Goal: Task Accomplishment & Management: Use online tool/utility

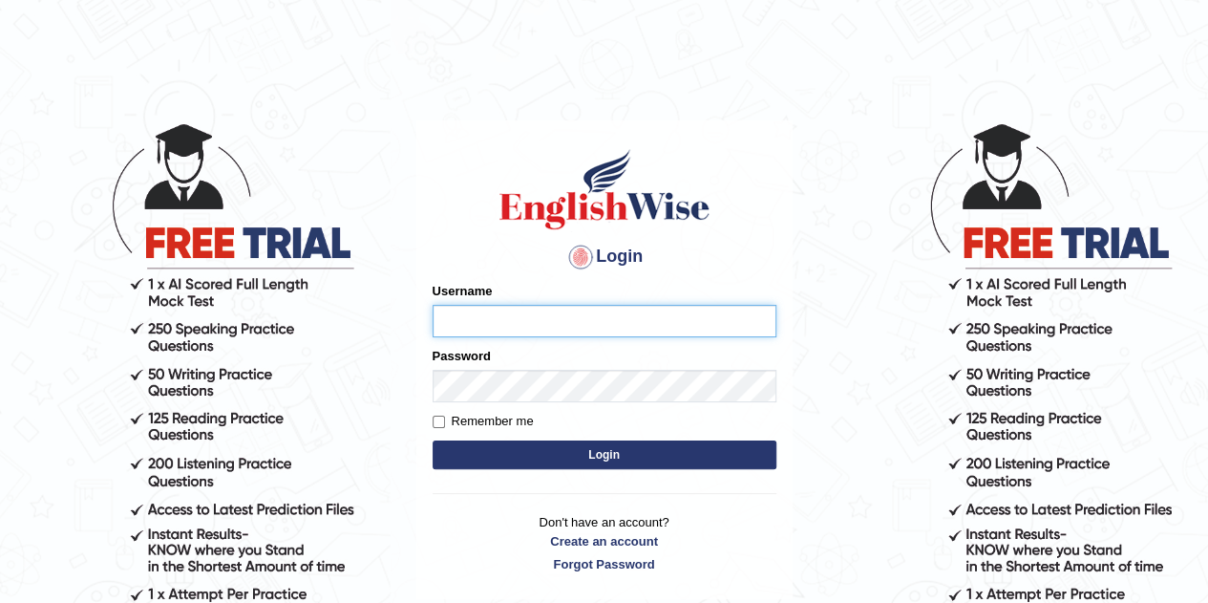
click at [489, 324] on input "Username" at bounding box center [605, 321] width 344 height 32
type input "velorine"
click at [453, 322] on input "velorine" at bounding box center [605, 321] width 344 height 32
type input "Velorine"
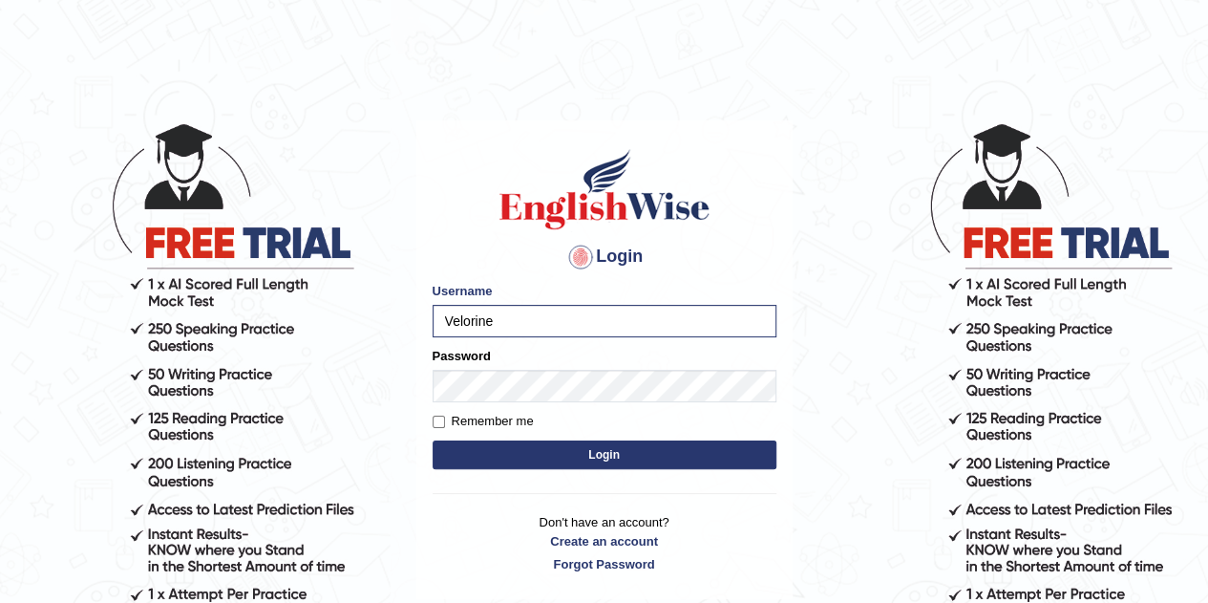
click at [533, 448] on button "Login" at bounding box center [605, 454] width 344 height 29
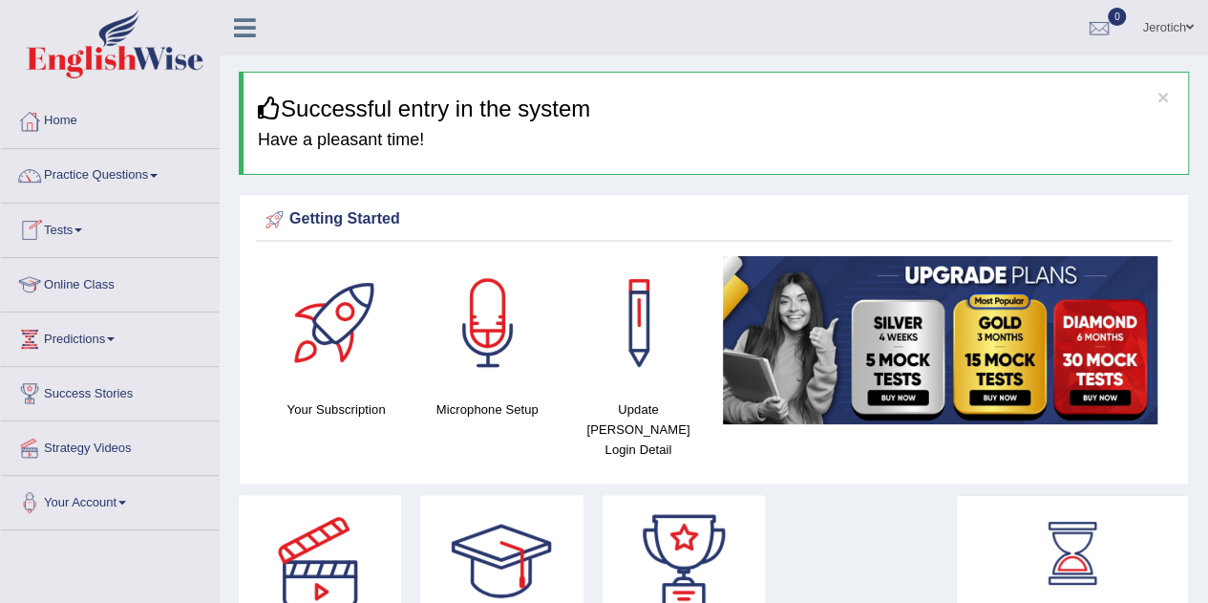
click at [82, 288] on link "Online Class" at bounding box center [110, 282] width 218 height 48
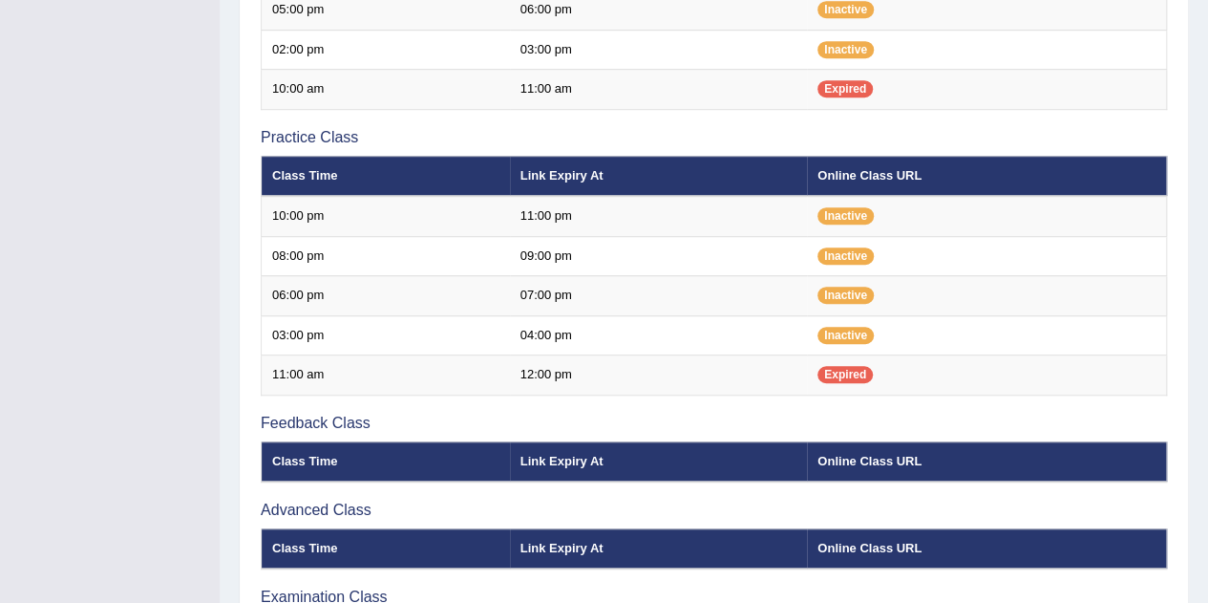
scroll to position [508, 0]
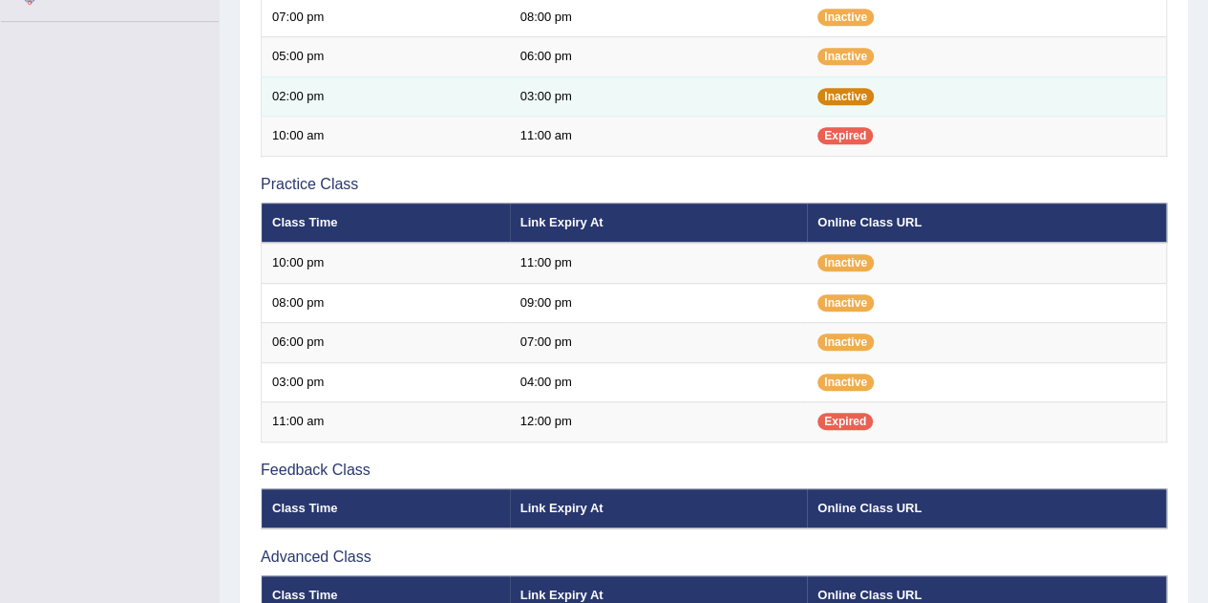
click at [839, 100] on span "Inactive" at bounding box center [846, 96] width 56 height 17
click at [839, 96] on span "Inactive" at bounding box center [846, 96] width 56 height 17
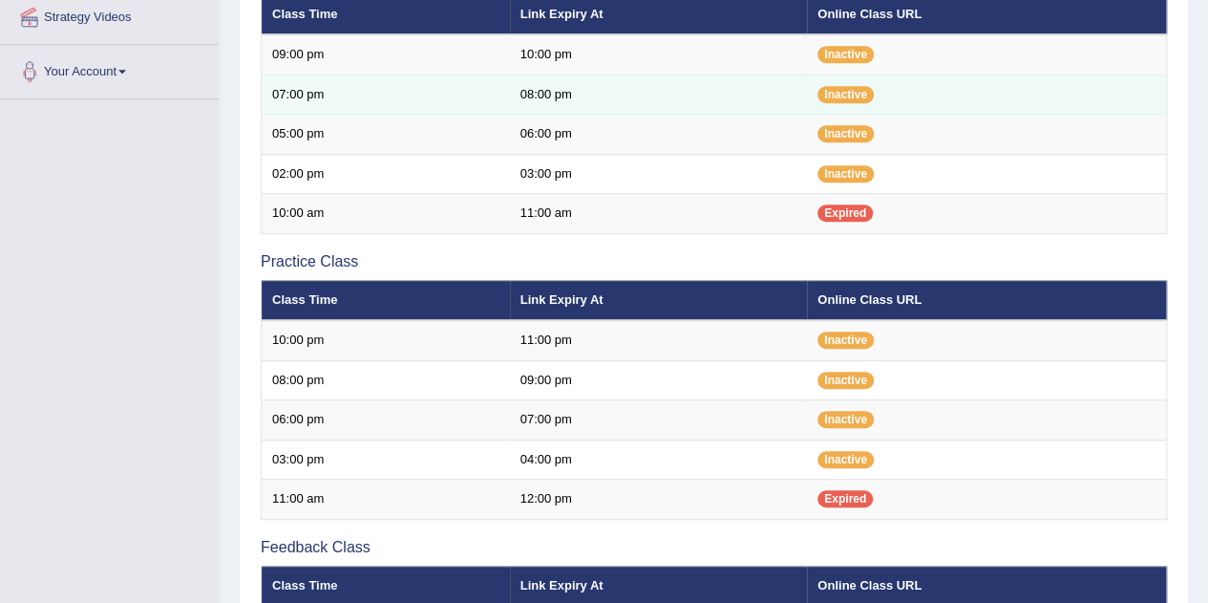
scroll to position [413, 0]
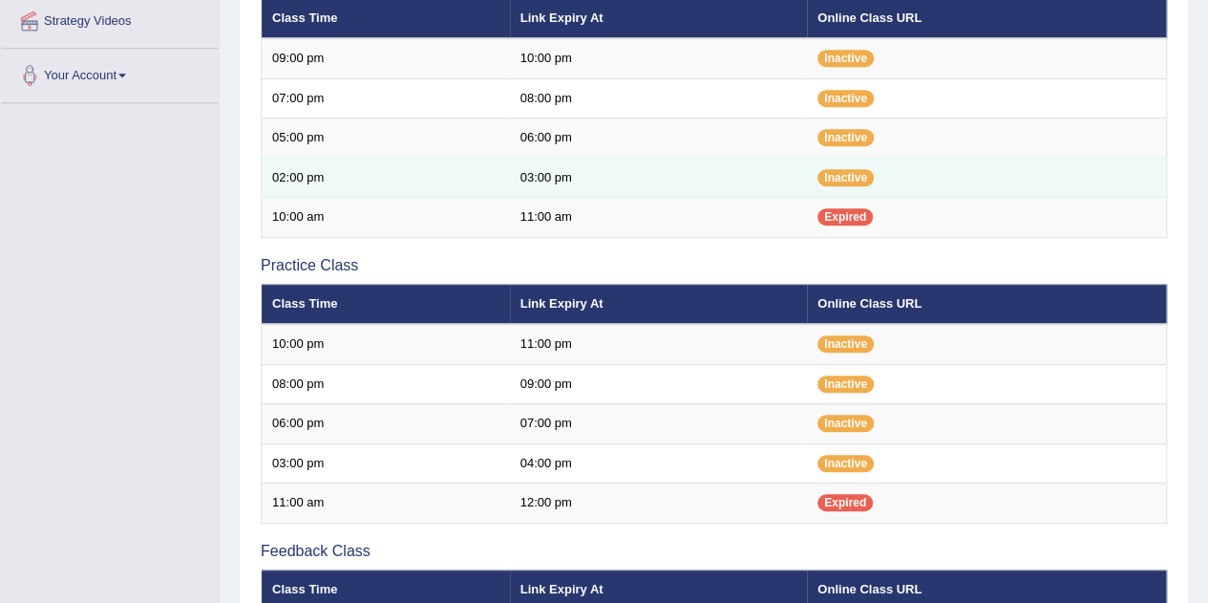
drag, startPoint x: 844, startPoint y: 173, endPoint x: 794, endPoint y: 177, distance: 50.8
click at [794, 177] on td "03:00 pm" at bounding box center [659, 178] width 298 height 40
click at [847, 169] on span "Inactive" at bounding box center [846, 177] width 56 height 17
drag, startPoint x: 841, startPoint y: 177, endPoint x: 795, endPoint y: 186, distance: 47.8
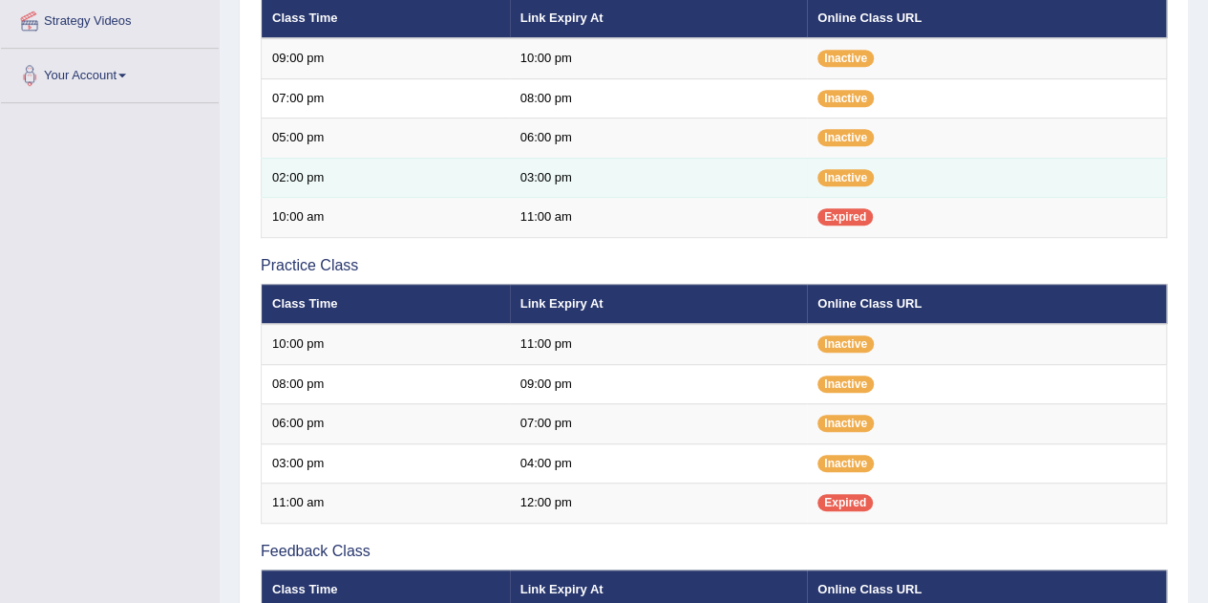
drag, startPoint x: 795, startPoint y: 186, endPoint x: 711, endPoint y: 161, distance: 87.6
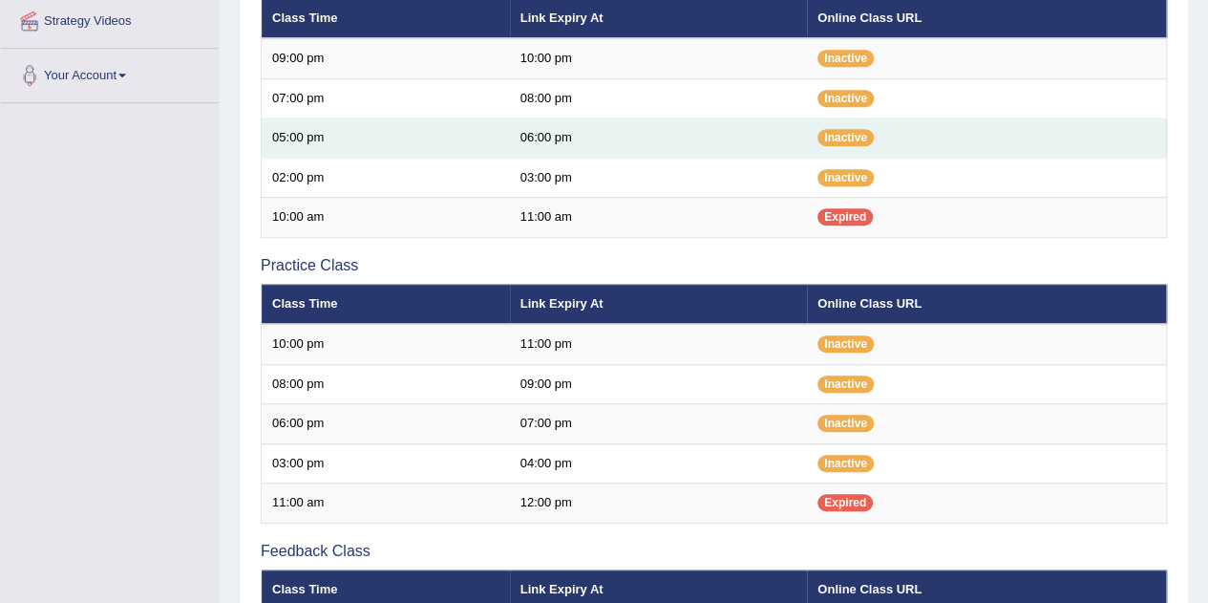
drag, startPoint x: 711, startPoint y: 161, endPoint x: 691, endPoint y: 146, distance: 24.5
click at [691, 146] on td "06:00 pm" at bounding box center [659, 138] width 298 height 40
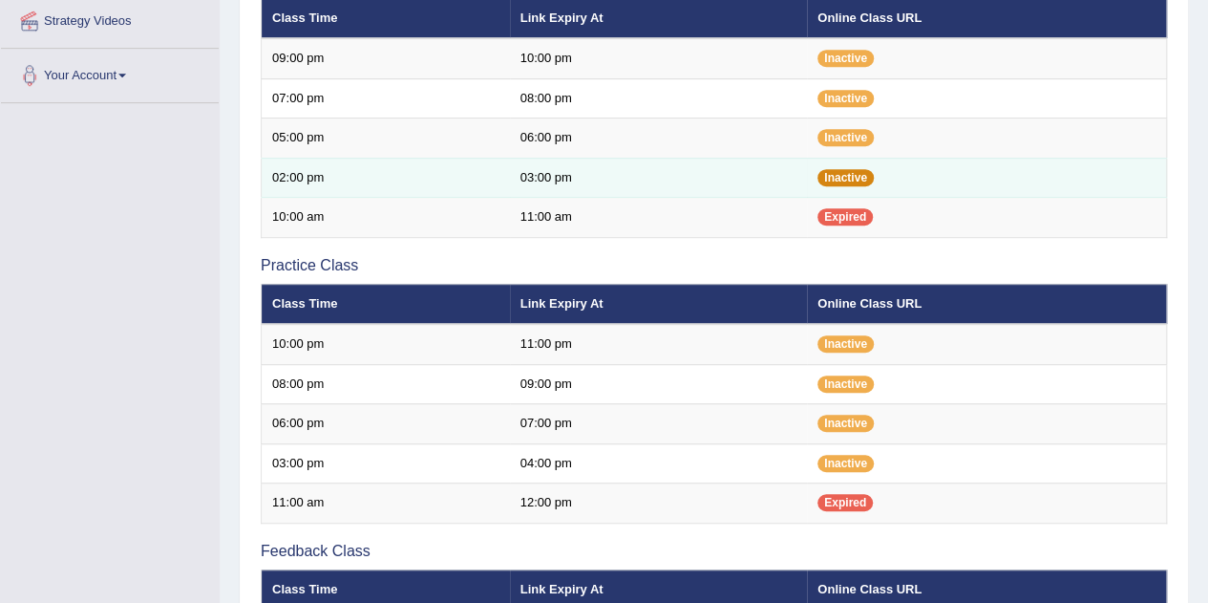
click at [835, 174] on span "Inactive" at bounding box center [846, 177] width 56 height 17
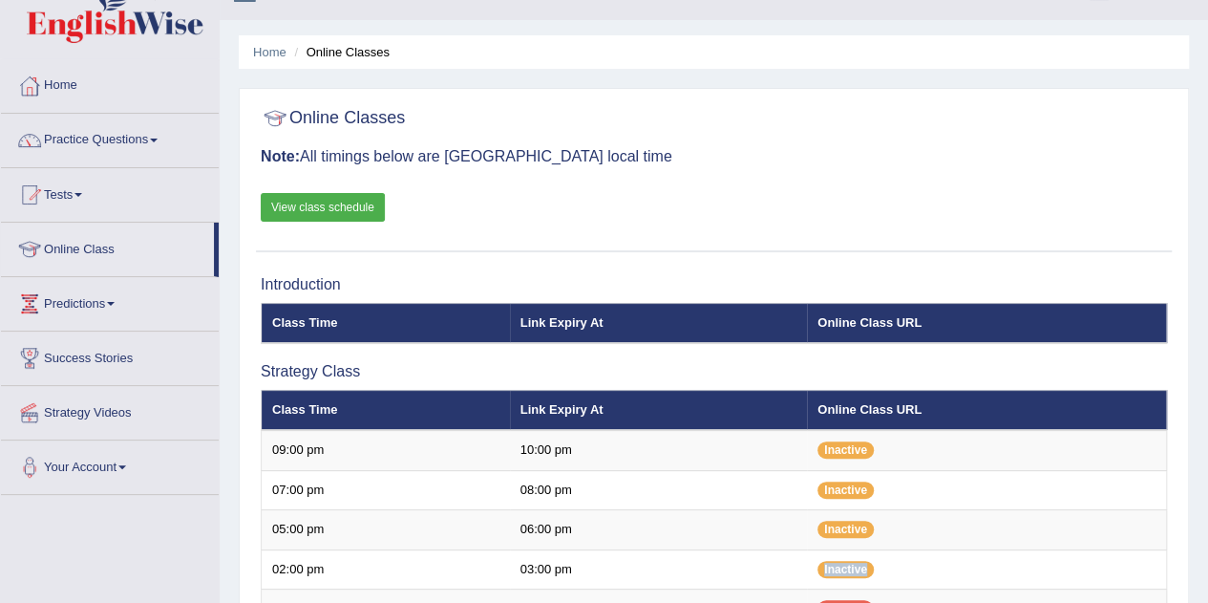
scroll to position [31, 0]
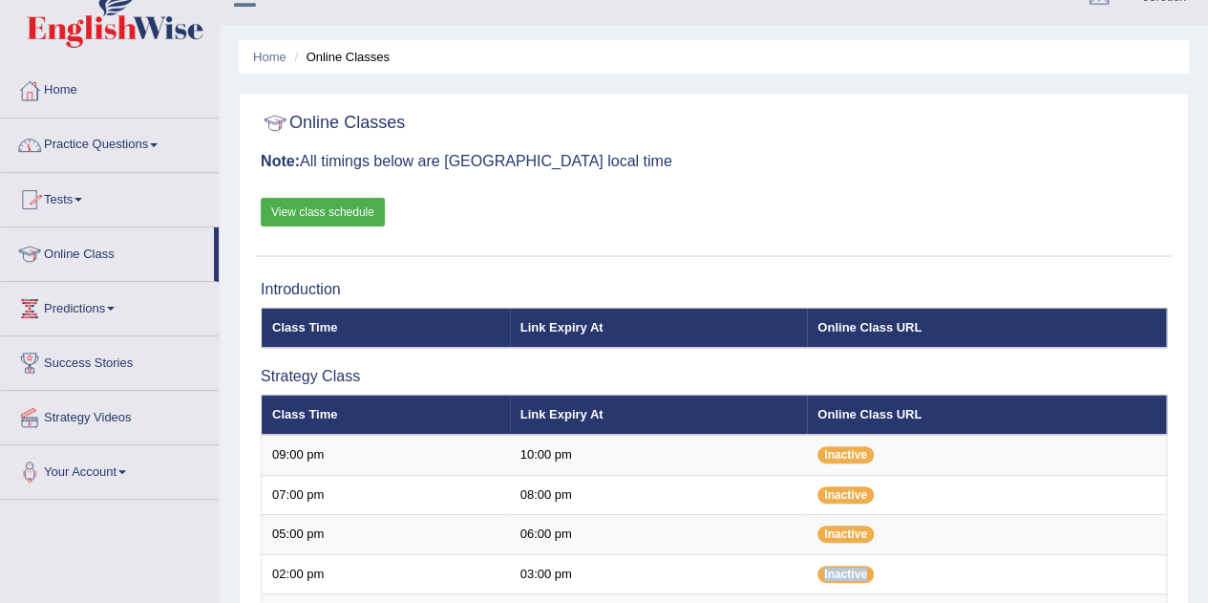
click at [327, 217] on link "View class schedule" at bounding box center [323, 212] width 124 height 29
click at [97, 96] on link "Home" at bounding box center [110, 88] width 218 height 48
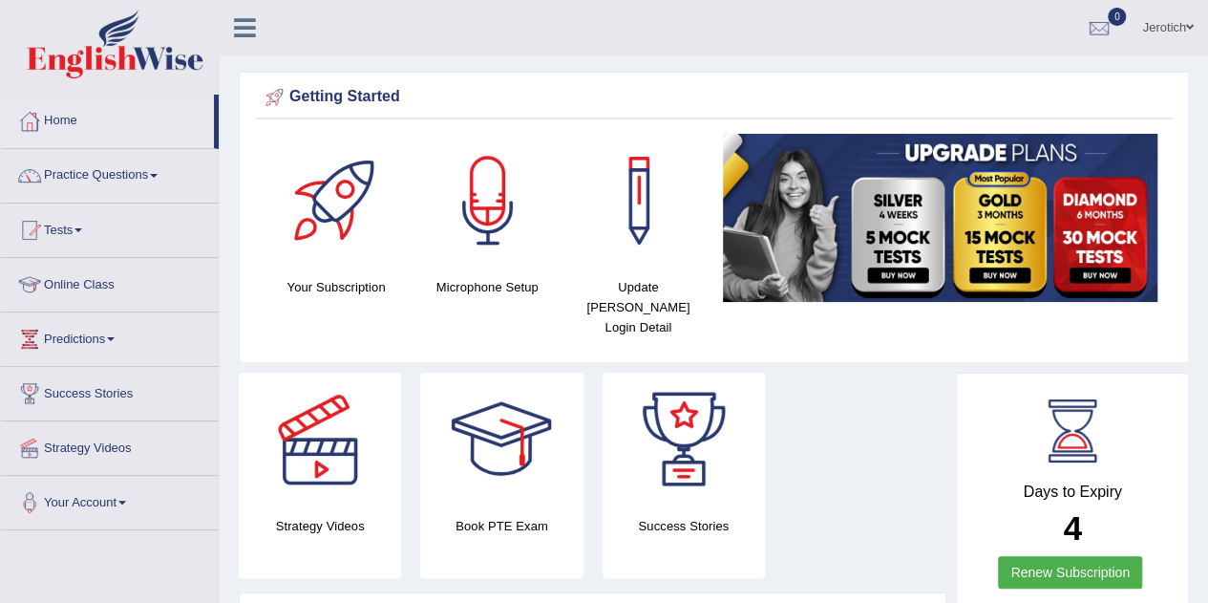
click at [473, 227] on div at bounding box center [488, 201] width 134 height 134
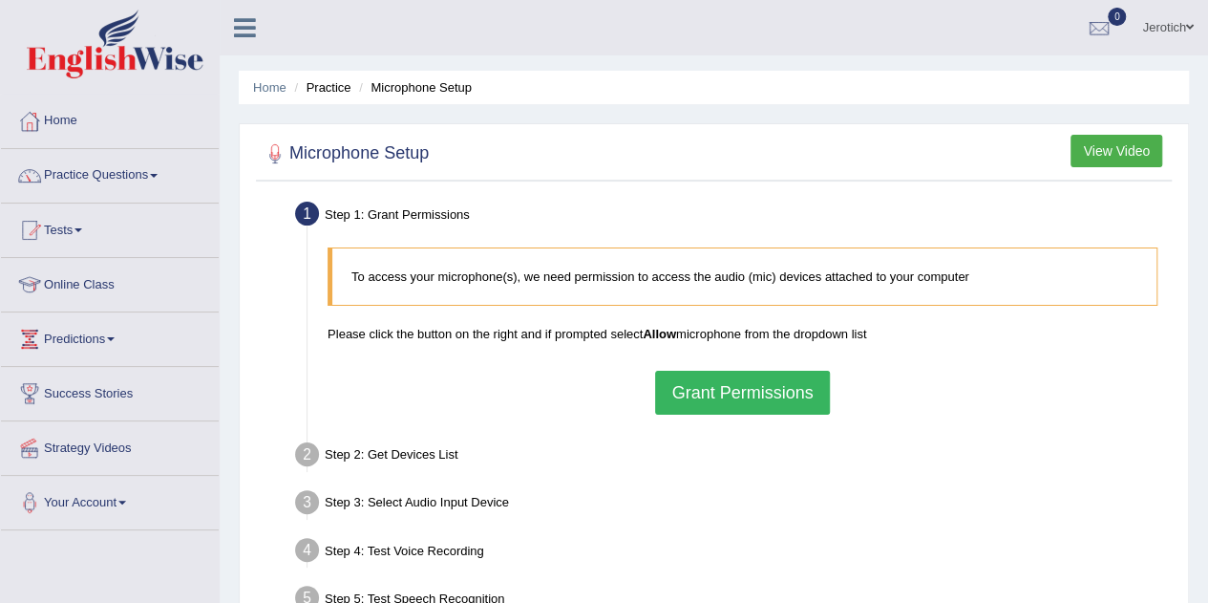
click at [1140, 156] on button "View Video" at bounding box center [1117, 151] width 92 height 32
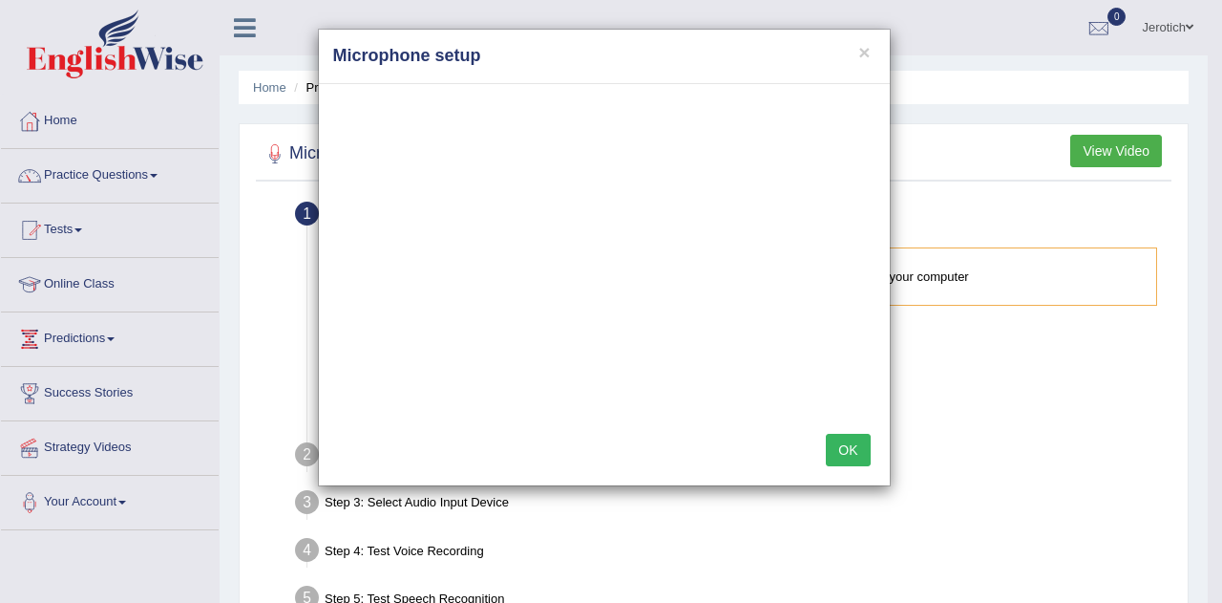
click at [840, 449] on button "OK" at bounding box center [848, 450] width 44 height 32
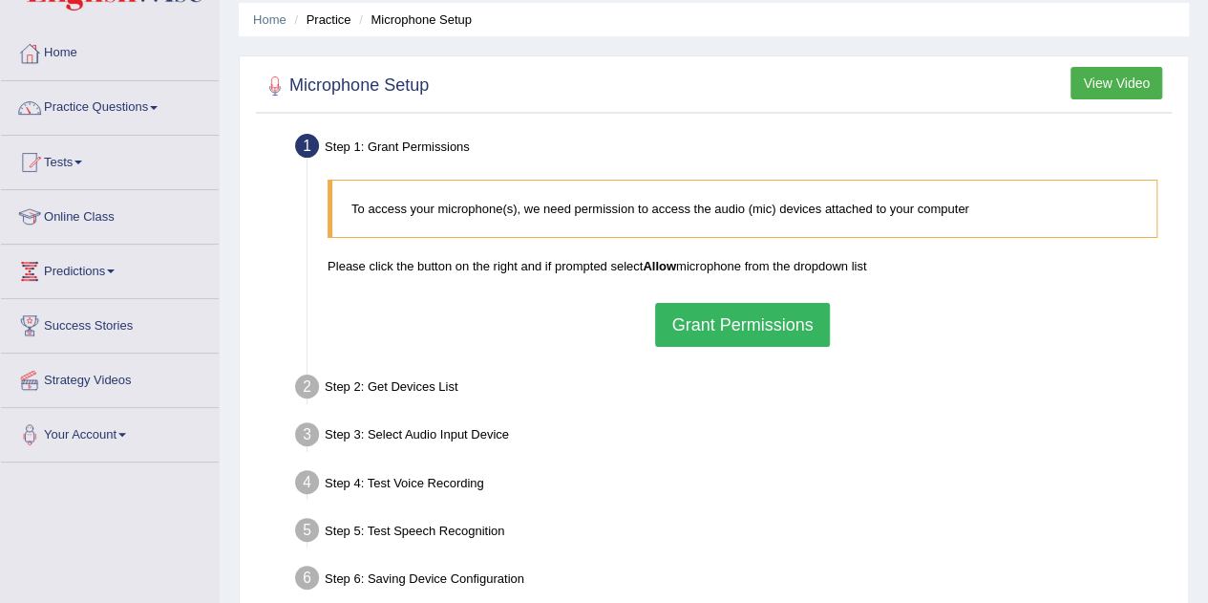
scroll to position [96, 0]
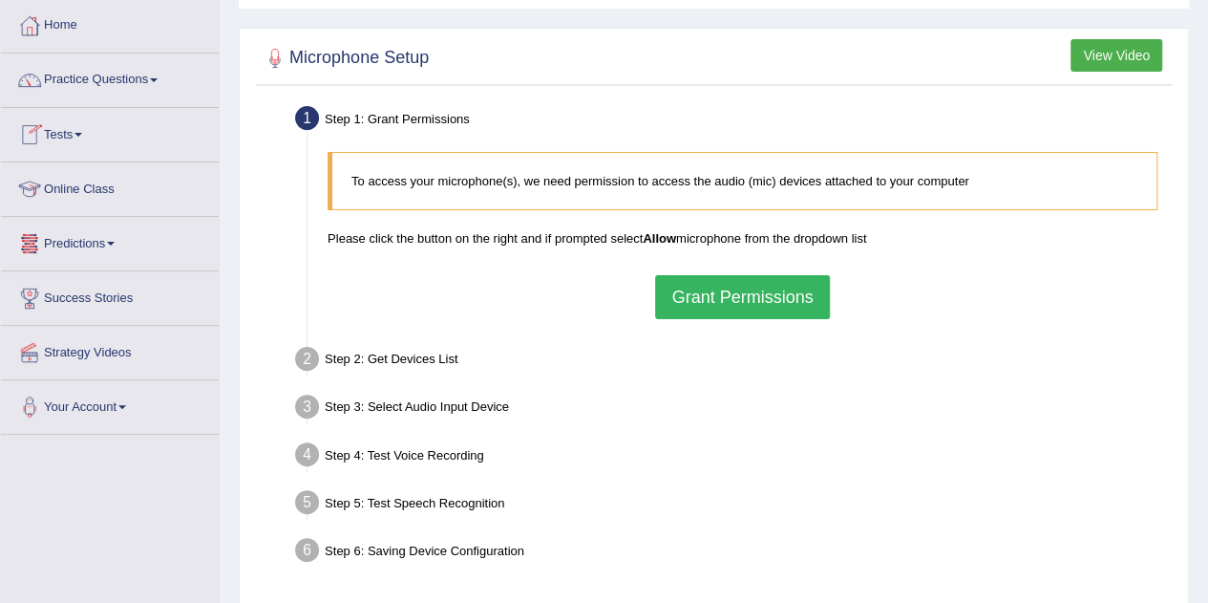
click at [115, 196] on link "Online Class" at bounding box center [110, 186] width 218 height 48
